Goal: Transaction & Acquisition: Purchase product/service

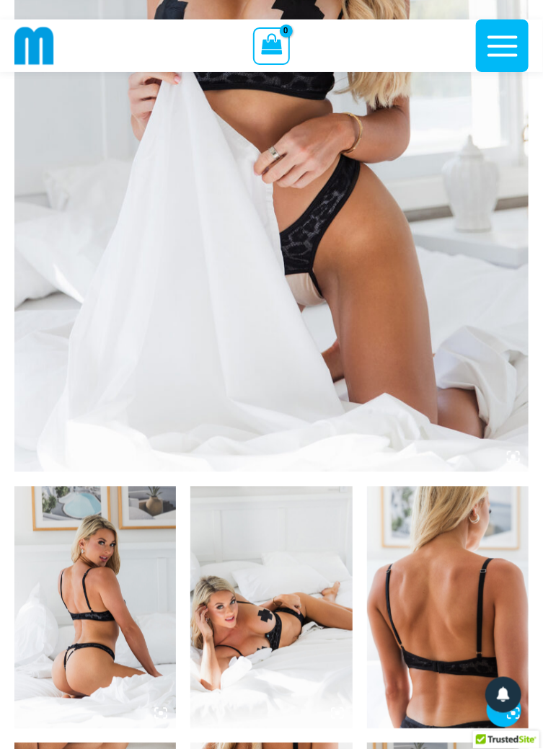
scroll to position [406, 0]
click at [109, 598] on img at bounding box center [94, 607] width 161 height 242
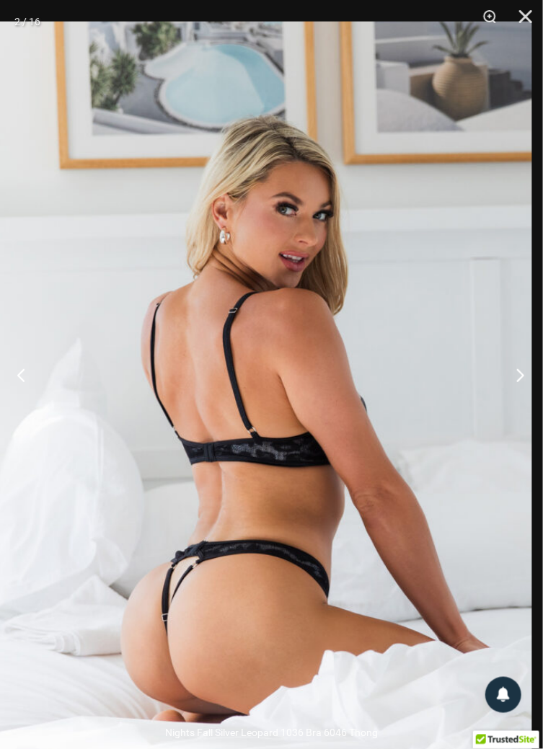
click at [524, 406] on button "Next" at bounding box center [515, 375] width 54 height 72
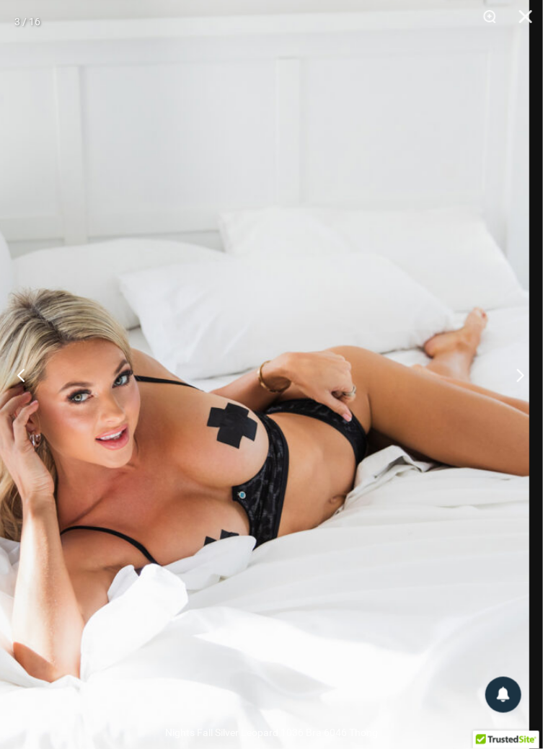
click at [525, 402] on button "Next" at bounding box center [515, 375] width 54 height 72
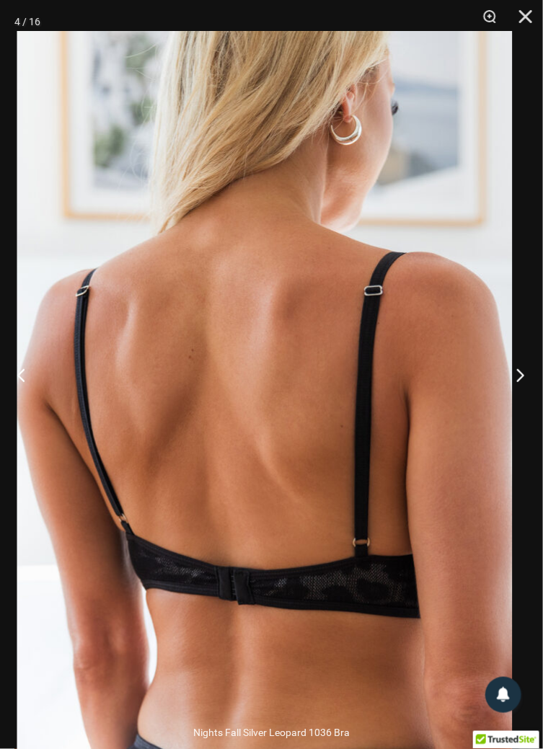
click at [523, 407] on button "Next" at bounding box center [515, 375] width 54 height 72
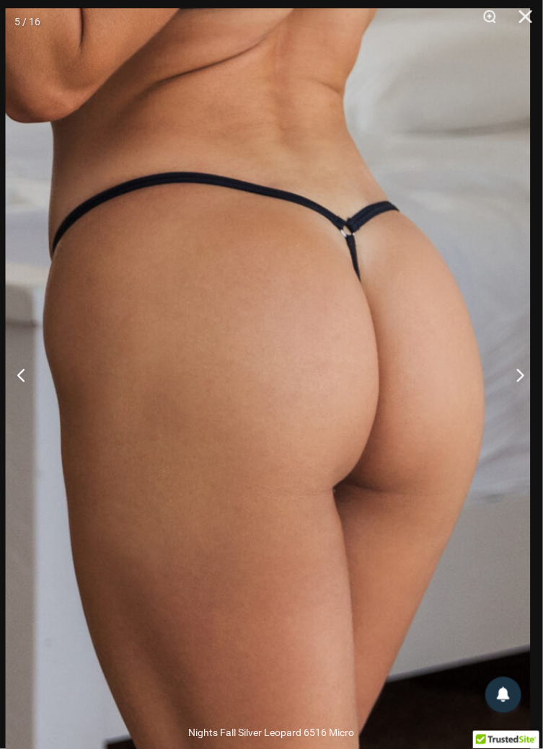
click at [525, 411] on button "Next" at bounding box center [515, 375] width 54 height 72
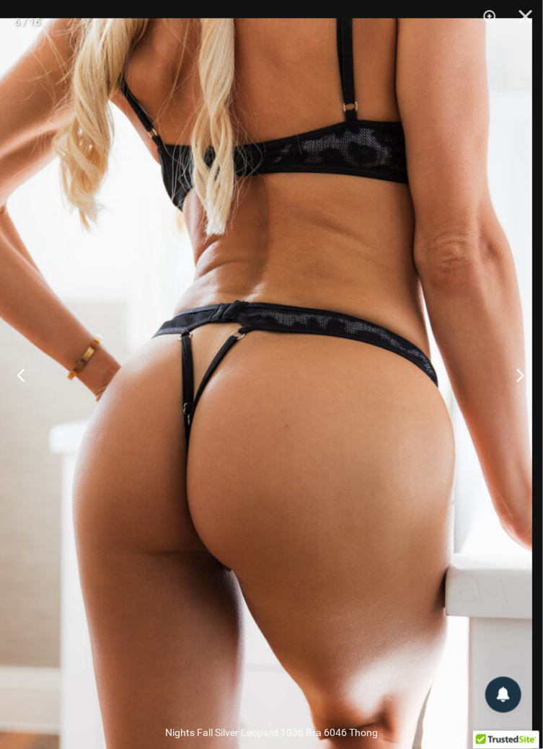
click at [520, 410] on button "Next" at bounding box center [515, 375] width 54 height 72
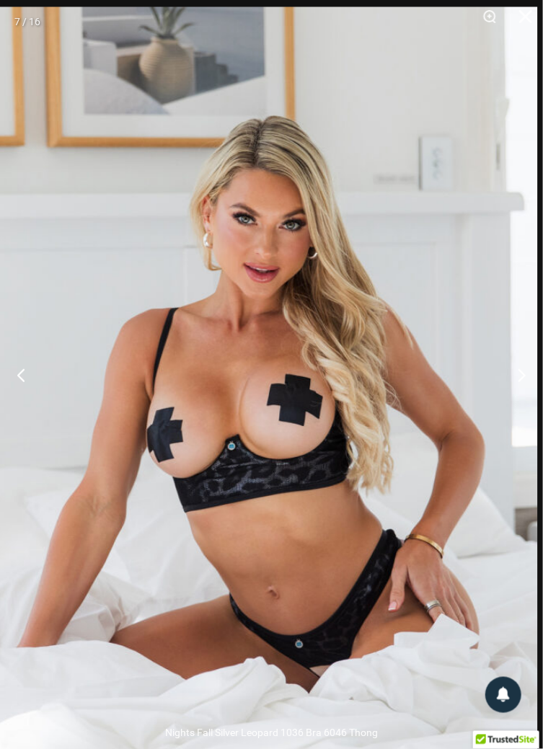
click at [445, 416] on img at bounding box center [263, 415] width 545 height 818
click at [328, 424] on img at bounding box center [263, 415] width 545 height 818
click at [391, 410] on img at bounding box center [263, 415] width 545 height 818
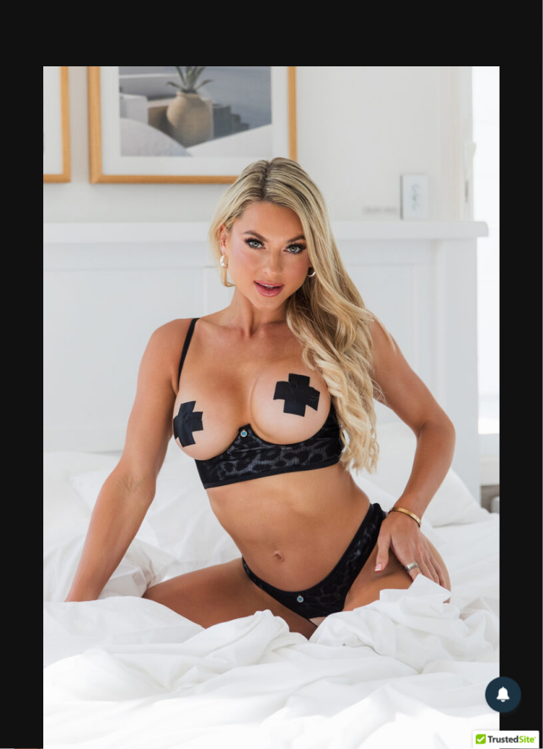
click at [461, 423] on img at bounding box center [271, 408] width 456 height 684
click at [489, 411] on button "Next" at bounding box center [515, 375] width 54 height 72
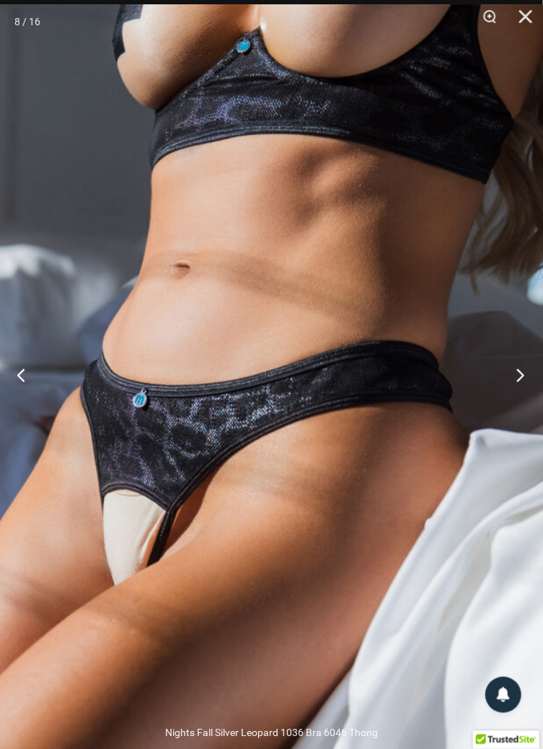
click at [519, 411] on button "Next" at bounding box center [515, 375] width 54 height 72
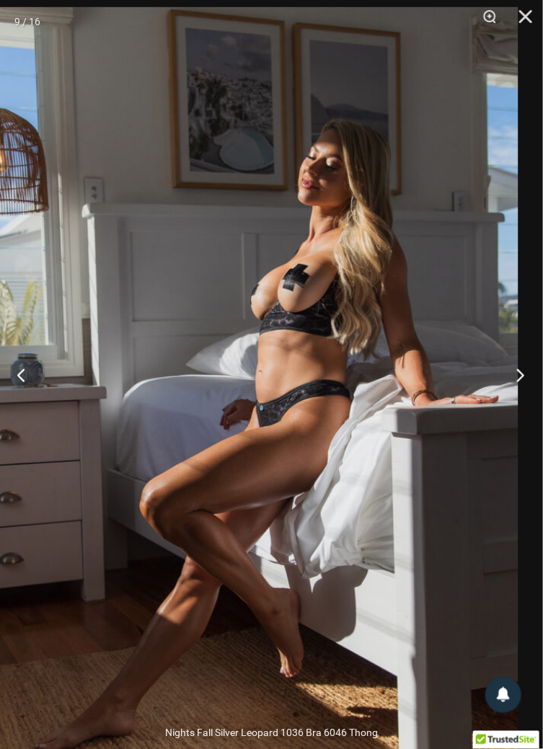
click at [521, 403] on button "Next" at bounding box center [515, 375] width 54 height 72
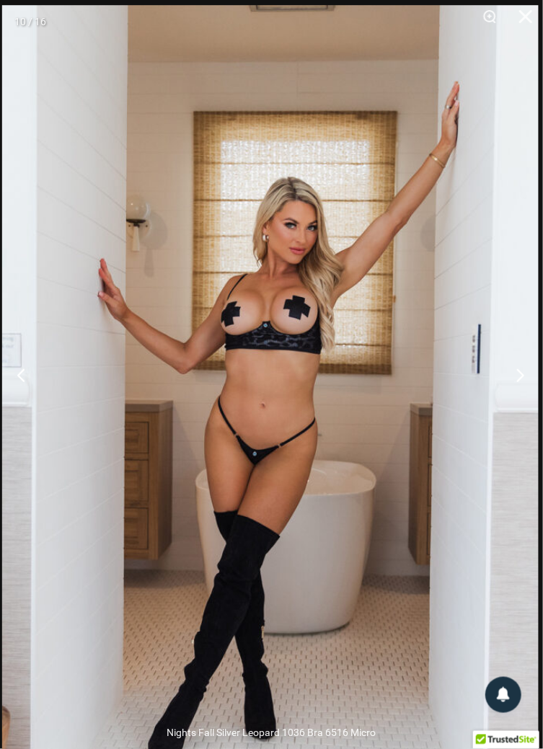
click at [519, 411] on button "Next" at bounding box center [515, 375] width 54 height 72
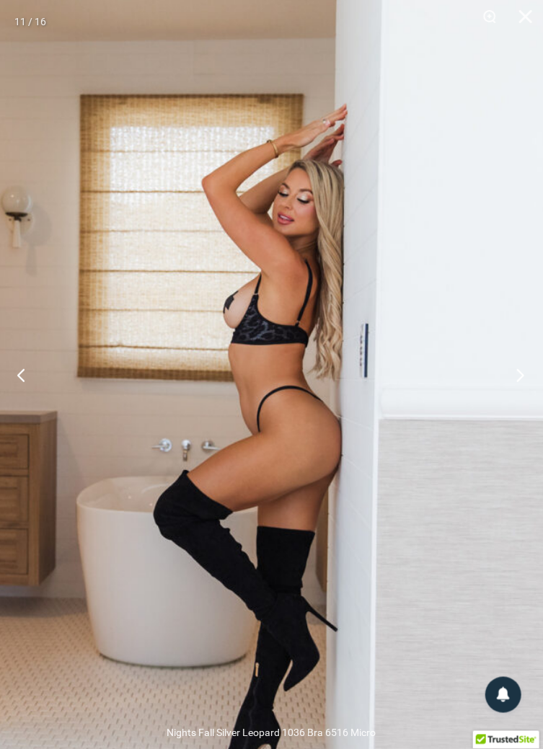
click at [515, 411] on button "Next" at bounding box center [515, 375] width 54 height 72
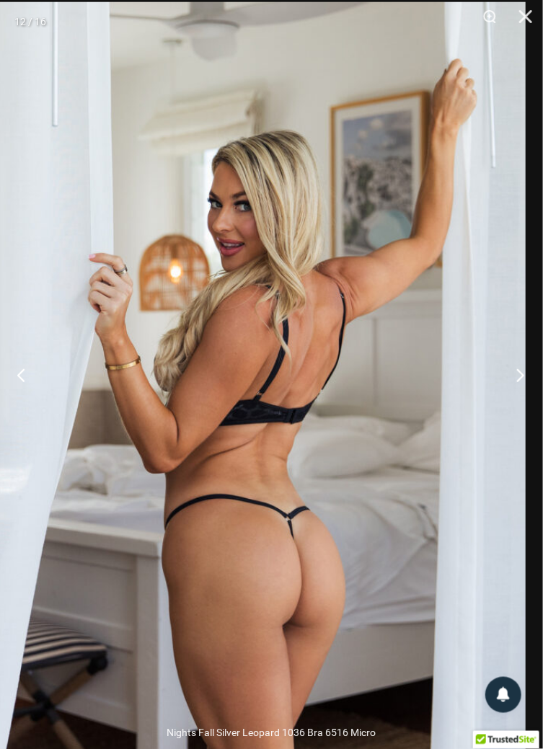
click at [517, 411] on button "Next" at bounding box center [515, 375] width 54 height 72
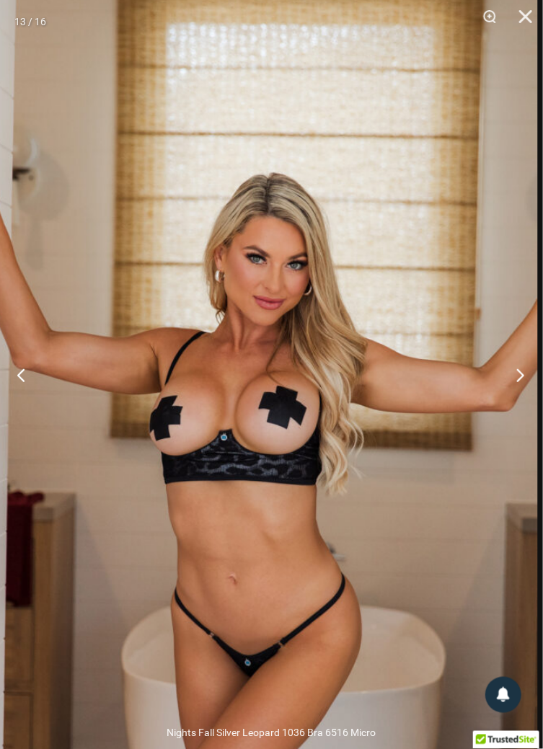
click at [520, 411] on button "Next" at bounding box center [515, 375] width 54 height 72
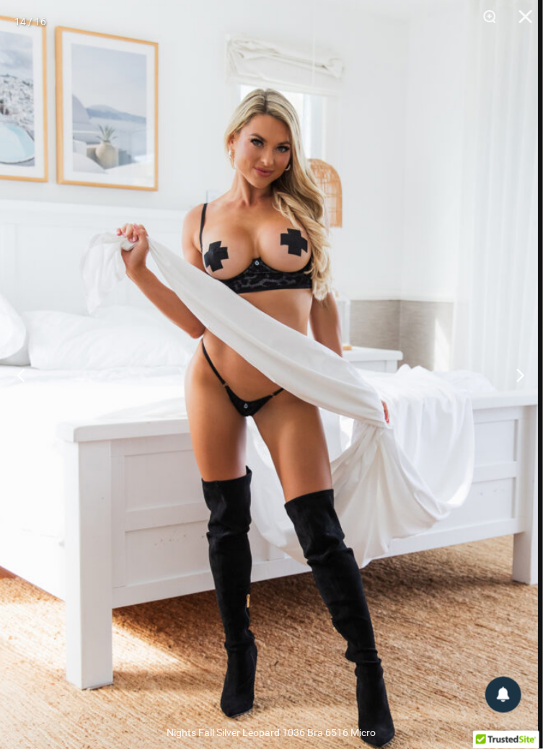
click at [517, 411] on button "Next" at bounding box center [515, 375] width 54 height 72
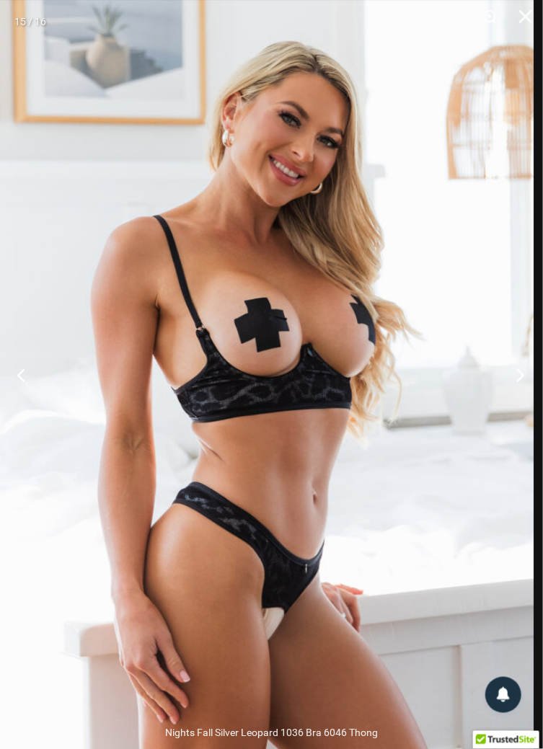
click at [517, 409] on button "Next" at bounding box center [515, 375] width 54 height 72
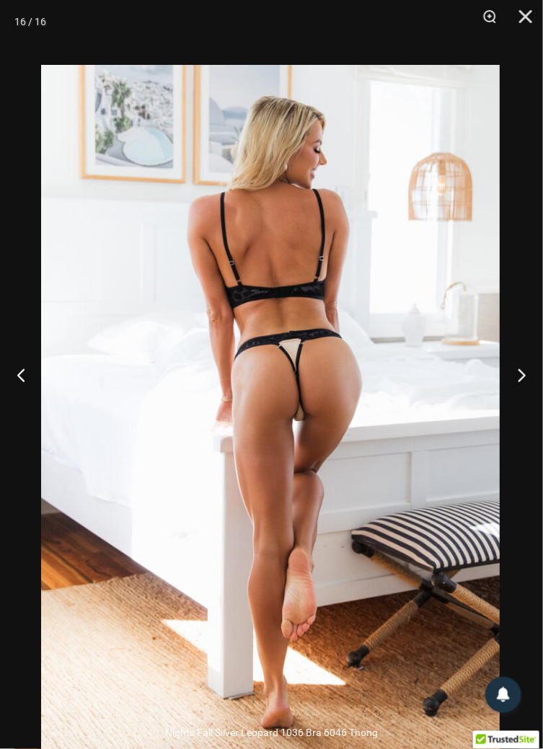
click at [531, 153] on div at bounding box center [271, 374] width 543 height 749
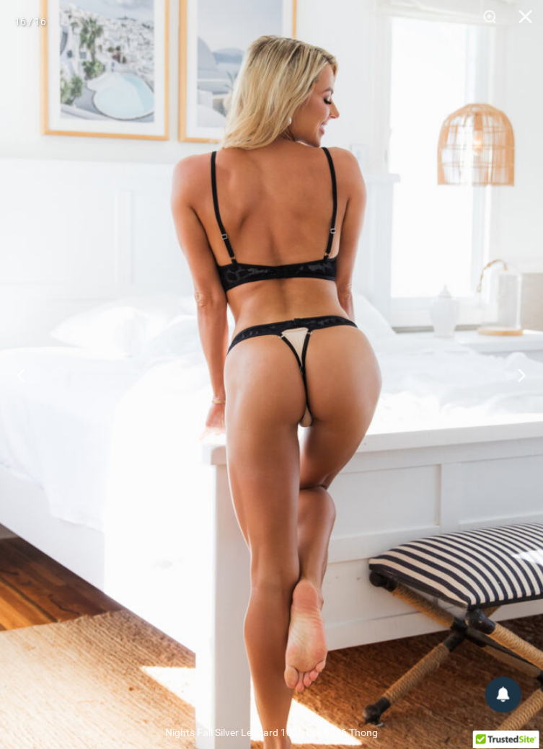
click at [437, 420] on img at bounding box center [271, 412] width 553 height 829
click at [510, 445] on img at bounding box center [271, 412] width 553 height 829
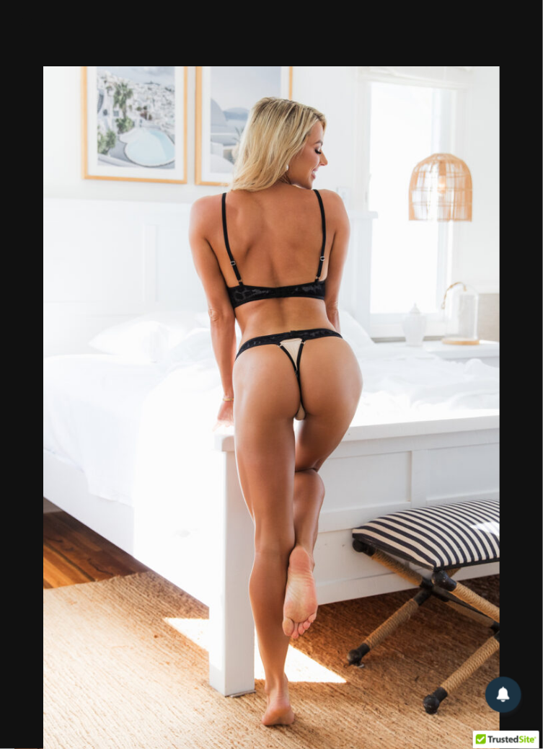
click at [475, 416] on img at bounding box center [271, 408] width 456 height 684
click at [522, 411] on button "Next" at bounding box center [515, 375] width 54 height 72
